Goal: Obtain resource: Obtain resource

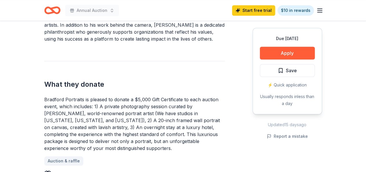
scroll to position [203, 0]
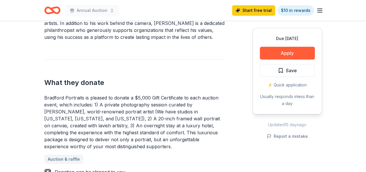
drag, startPoint x: 81, startPoint y: 147, endPoint x: 50, endPoint y: 107, distance: 50.9
click at [50, 107] on div "Bradford Portraits is pleased to donate a $5,000 Gift Certificate to each aucti…" at bounding box center [134, 122] width 181 height 56
click at [45, 96] on div "Bradford Portraits is pleased to donate a $5,000 Gift Certificate to each aucti…" at bounding box center [134, 122] width 181 height 56
drag, startPoint x: 46, startPoint y: 98, endPoint x: 88, endPoint y: 104, distance: 42.2
click at [88, 104] on div "Bradford Portraits is pleased to donate a $5,000 Gift Certificate to each aucti…" at bounding box center [134, 122] width 181 height 56
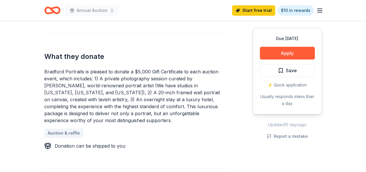
scroll to position [260, 0]
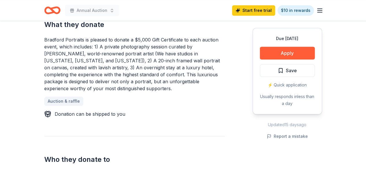
click at [114, 78] on div "Bradford Portraits is pleased to donate a $5,000 Gift Certificate to each aucti…" at bounding box center [134, 64] width 181 height 56
drag, startPoint x: 71, startPoint y: 88, endPoint x: 49, endPoint y: 48, distance: 44.9
click at [49, 48] on div "Bradford Portraits is pleased to donate a $5,000 Gift Certificate to each aucti…" at bounding box center [134, 64] width 181 height 56
click at [170, 79] on div "Bradford Portraits is pleased to donate a $5,000 Gift Certificate to each aucti…" at bounding box center [134, 64] width 181 height 56
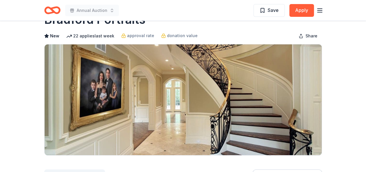
scroll to position [0, 0]
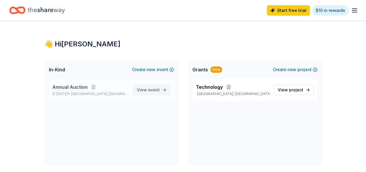
click at [155, 91] on span "event" at bounding box center [154, 89] width 12 height 5
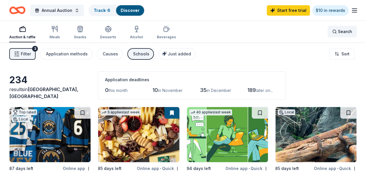
click at [345, 32] on span "Search" at bounding box center [345, 31] width 14 height 7
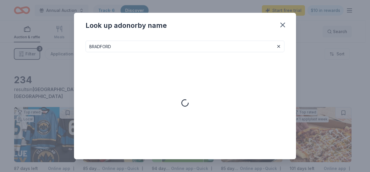
type input "BRADFORD"
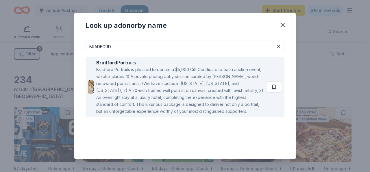
click at [275, 85] on button at bounding box center [274, 87] width 16 height 12
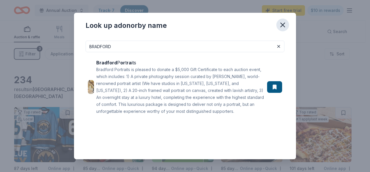
click at [286, 24] on icon "button" at bounding box center [283, 25] width 8 height 8
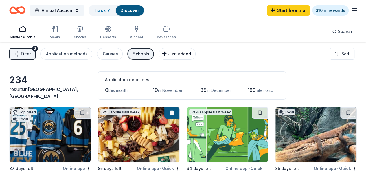
click at [172, 56] on span "Just added" at bounding box center [179, 53] width 23 height 5
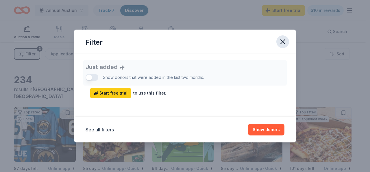
click at [284, 41] on icon "button" at bounding box center [283, 42] width 4 height 4
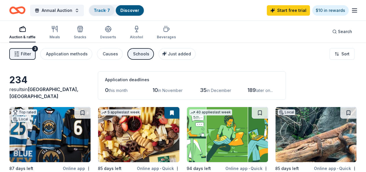
click at [104, 9] on link "Track · 7" at bounding box center [102, 10] width 16 height 5
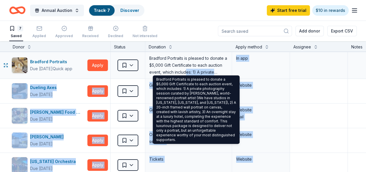
drag, startPoint x: 184, startPoint y: 136, endPoint x: 192, endPoint y: 72, distance: 64.5
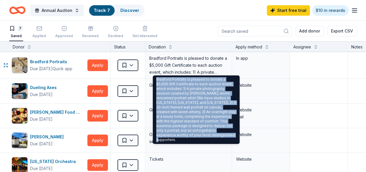
drag, startPoint x: 156, startPoint y: 79, endPoint x: 204, endPoint y: 134, distance: 72.6
click at [204, 134] on div "Bradford Portraits is pleased to donate a $5,000 Gift Certificate to each aucti…" at bounding box center [196, 109] width 87 height 68
copy div "Bradford Portraits is pleased to donate a $5,000 Gift Certificate to each aucti…"
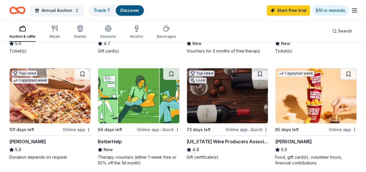
scroll to position [174, 0]
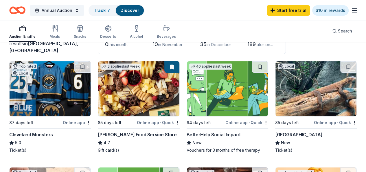
scroll to position [0, 0]
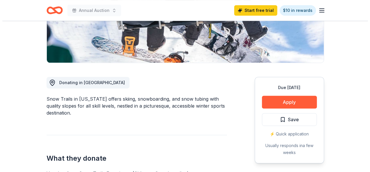
scroll to position [116, 0]
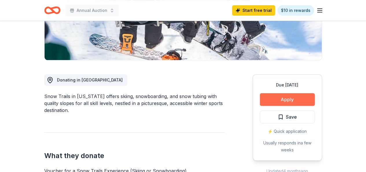
click at [279, 100] on button "Apply" at bounding box center [287, 99] width 55 height 13
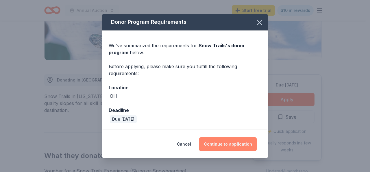
click at [224, 143] on button "Continue to application" at bounding box center [228, 144] width 58 height 14
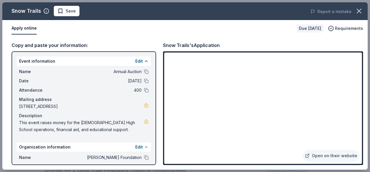
click at [144, 146] on button at bounding box center [146, 146] width 5 height 5
click at [146, 147] on button at bounding box center [146, 146] width 5 height 5
